Goal: Information Seeking & Learning: Learn about a topic

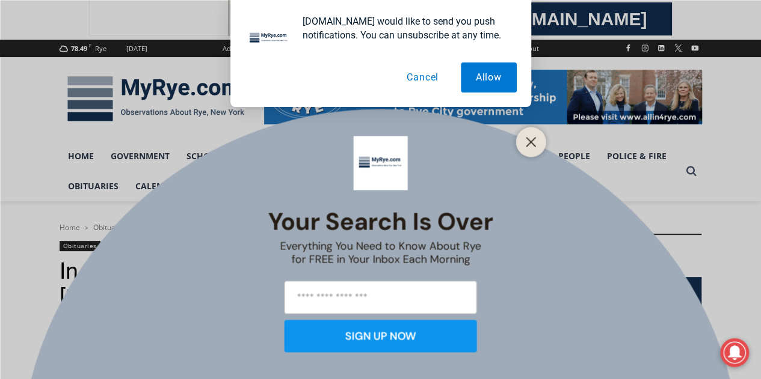
scroll to position [152, 0]
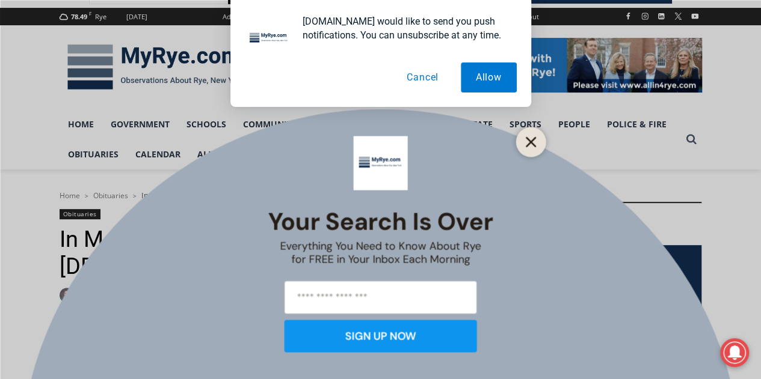
click at [530, 139] on icon "Close" at bounding box center [530, 141] width 11 height 11
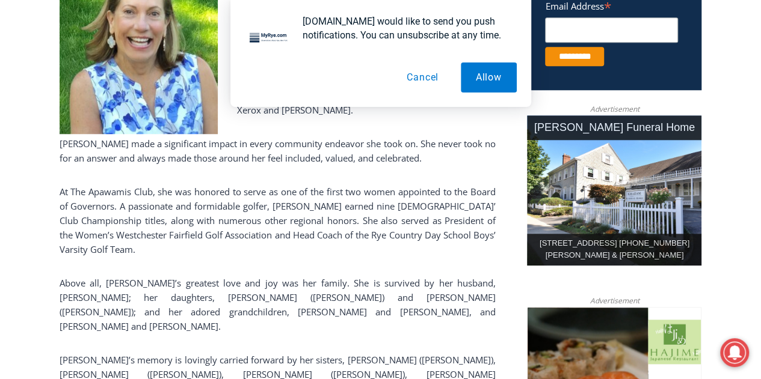
scroll to position [853, 0]
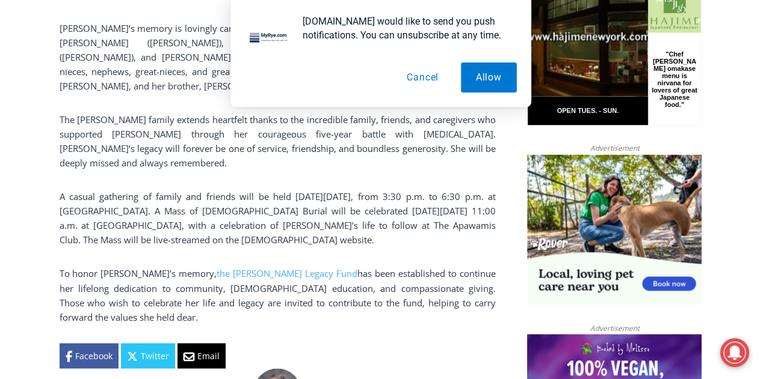
click at [430, 77] on button "Cancel" at bounding box center [422, 78] width 62 height 30
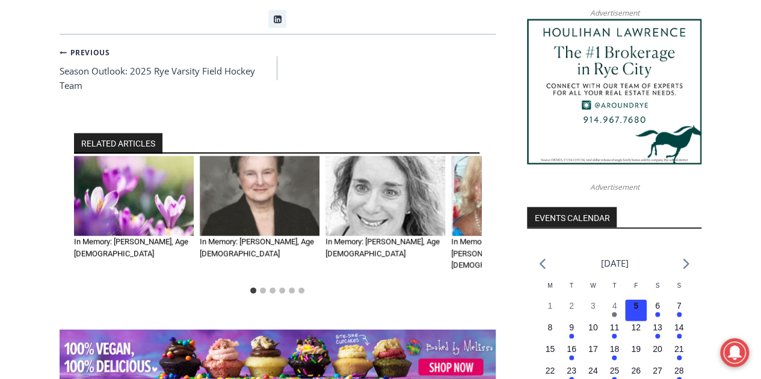
scroll to position [1374, 0]
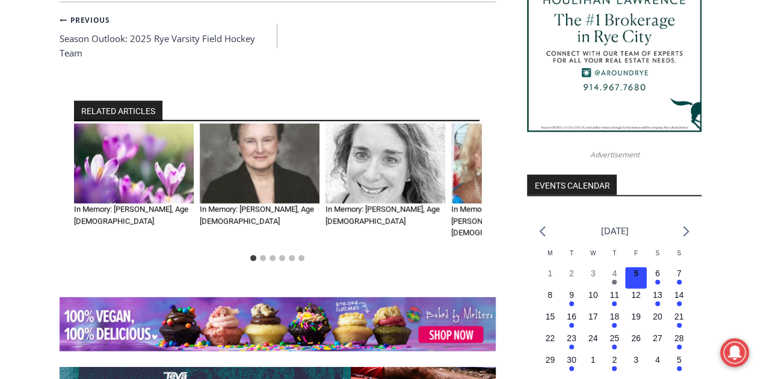
click at [475, 124] on img "4 of 6" at bounding box center [511, 164] width 120 height 80
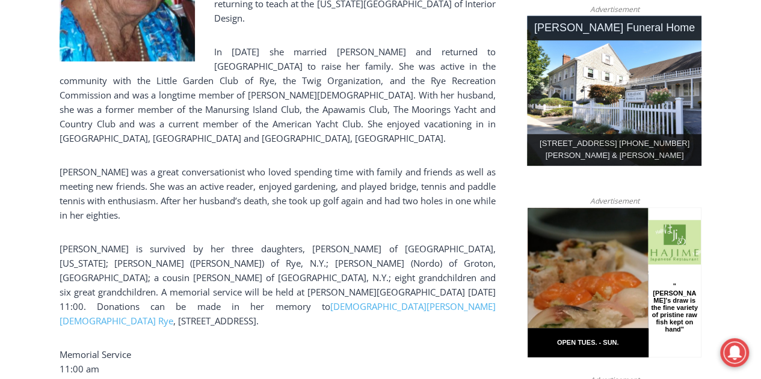
scroll to position [957, 0]
